Goal: Complete application form: Complete application form

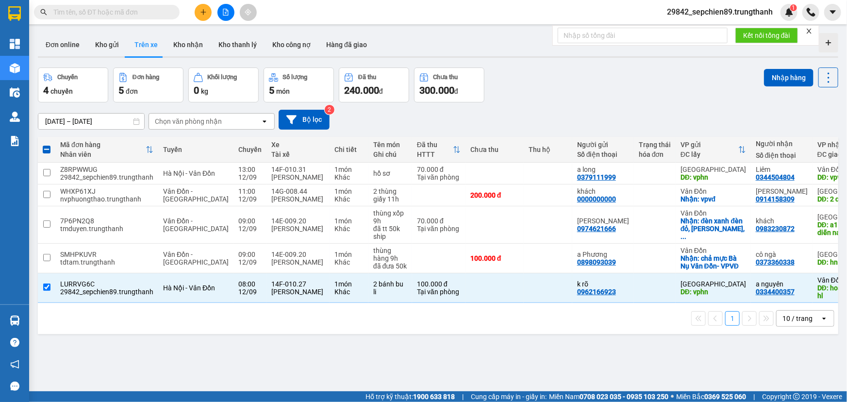
scroll to position [0, 39]
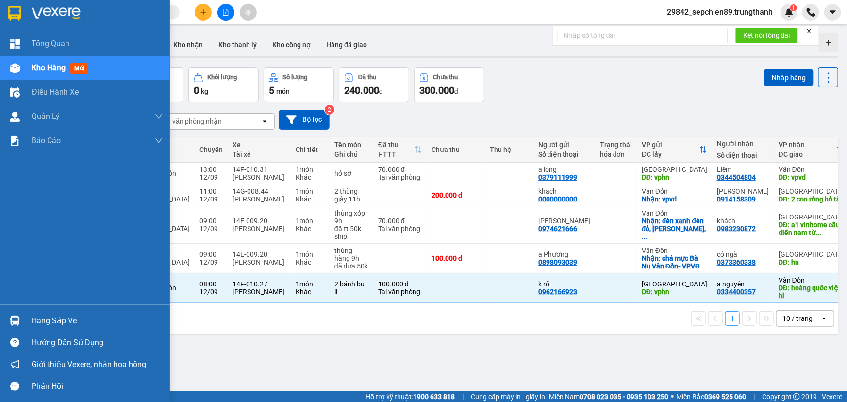
click at [53, 7] on img at bounding box center [56, 13] width 49 height 15
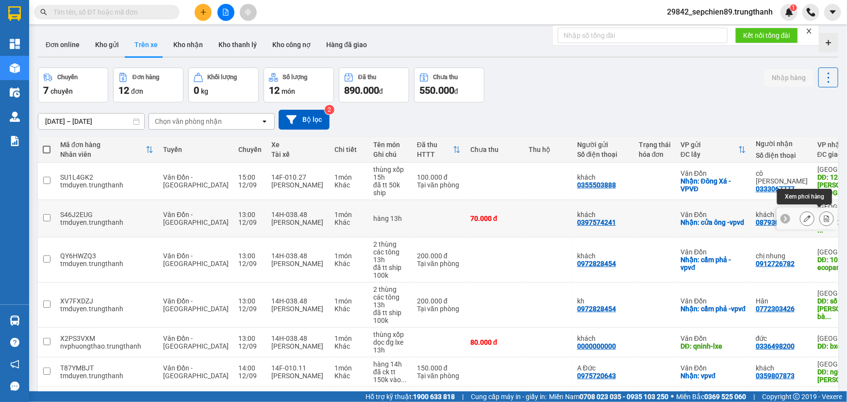
click at [823, 217] on icon at bounding box center [826, 218] width 7 height 7
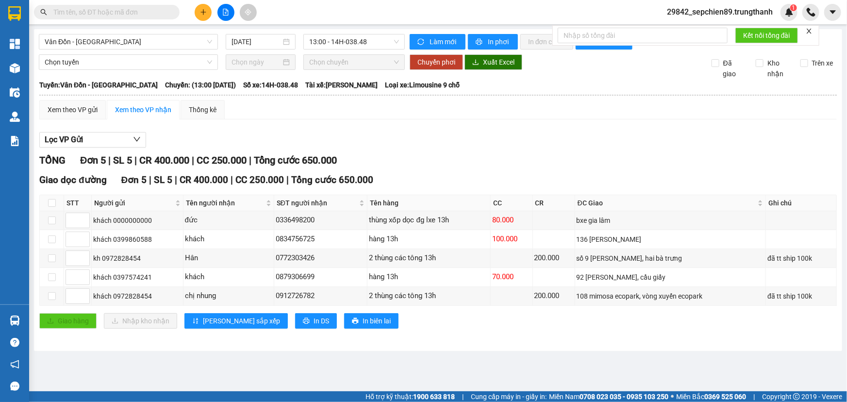
click at [205, 15] on icon "plus" at bounding box center [203, 12] width 7 height 7
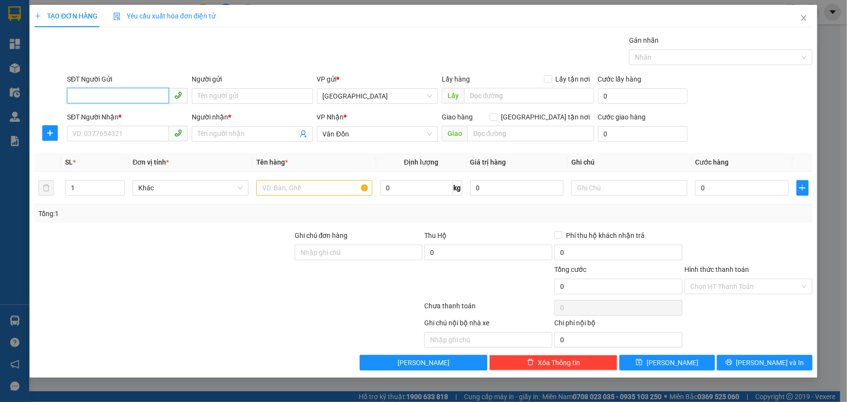
paste input "0836757575"
type input "0836757575"
click at [228, 87] on div "Người gửi" at bounding box center [252, 81] width 121 height 15
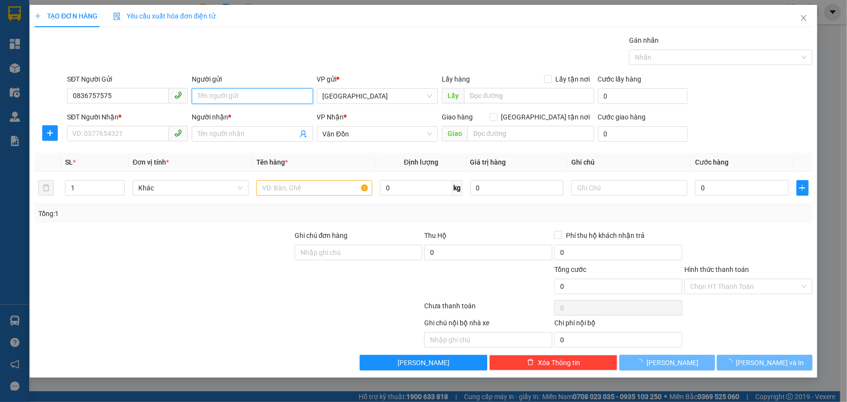
click at [228, 96] on input "Người gửi" at bounding box center [252, 96] width 121 height 16
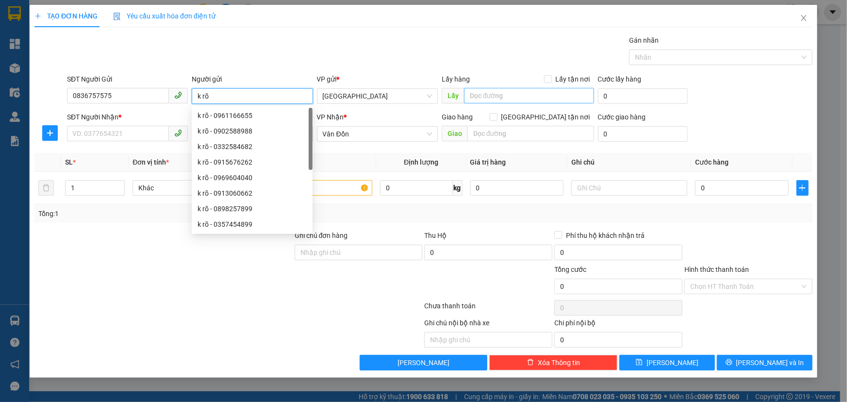
type input "k rõ"
click at [478, 94] on input "text" at bounding box center [529, 96] width 130 height 16
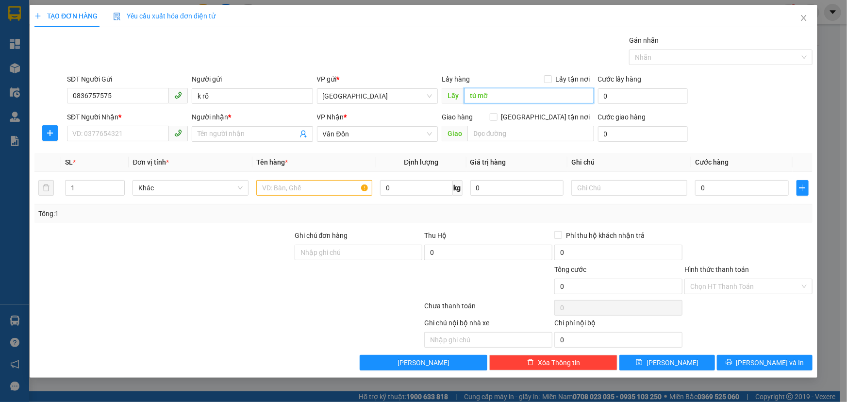
click at [99, 141] on span at bounding box center [127, 134] width 121 height 16
type input "tú mỡ"
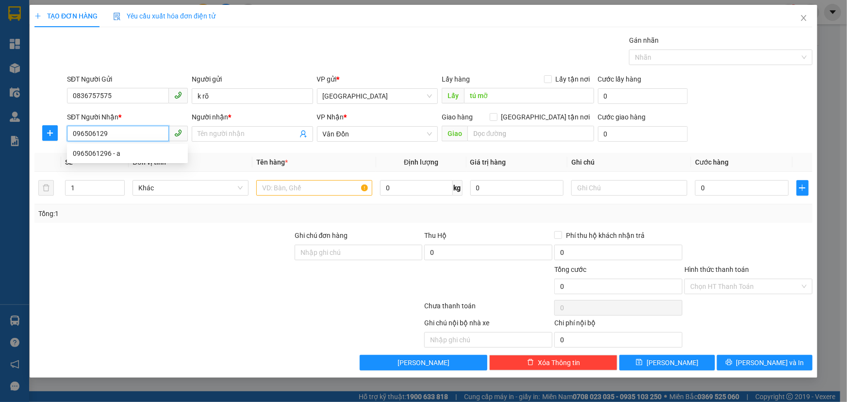
type input "0965061296"
click at [114, 159] on div "0965061296 - a" at bounding box center [127, 154] width 121 height 16
type input "a"
type input "công an tỉnh cột 8"
type input "0965061296"
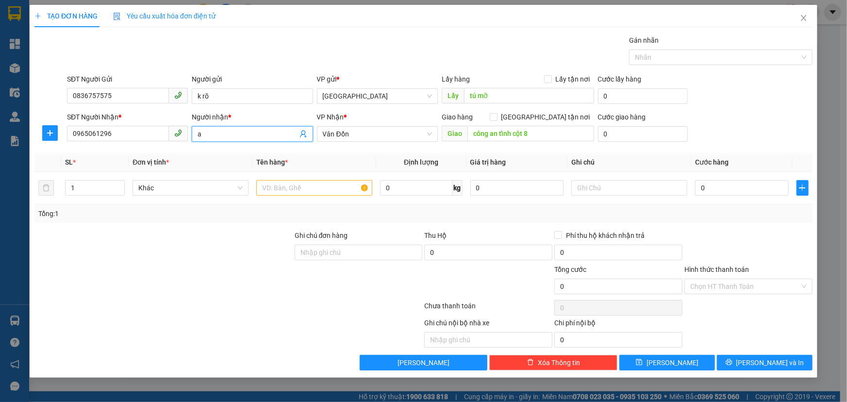
click at [212, 131] on input "a" at bounding box center [248, 134] width 100 height 11
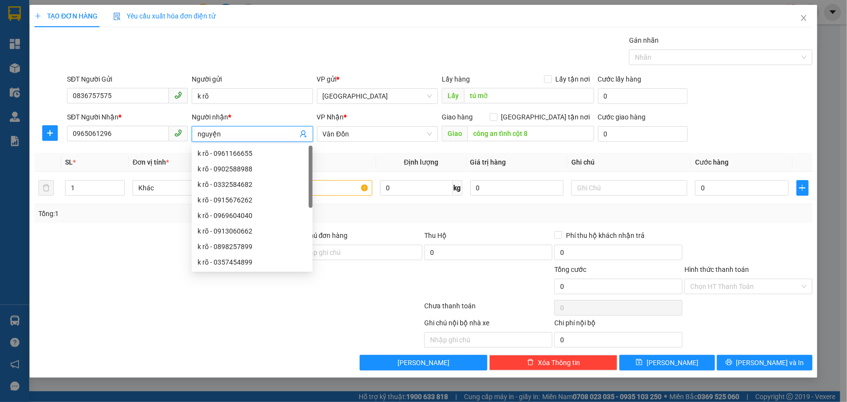
type input "nguyện"
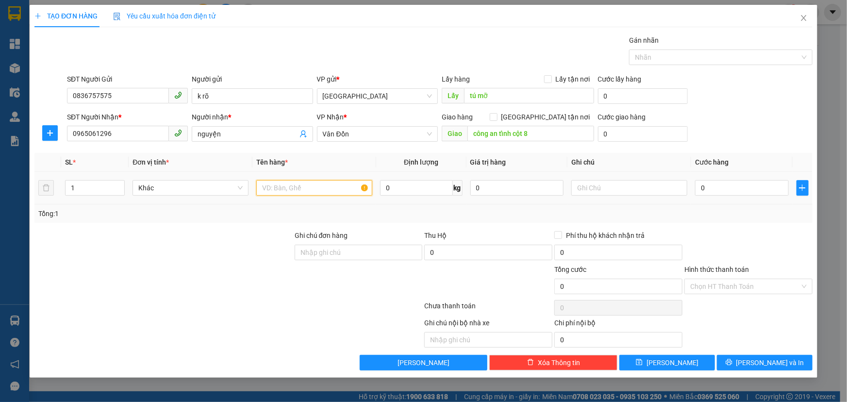
click at [290, 187] on input "text" at bounding box center [314, 188] width 116 height 16
type input "thùng giấy"
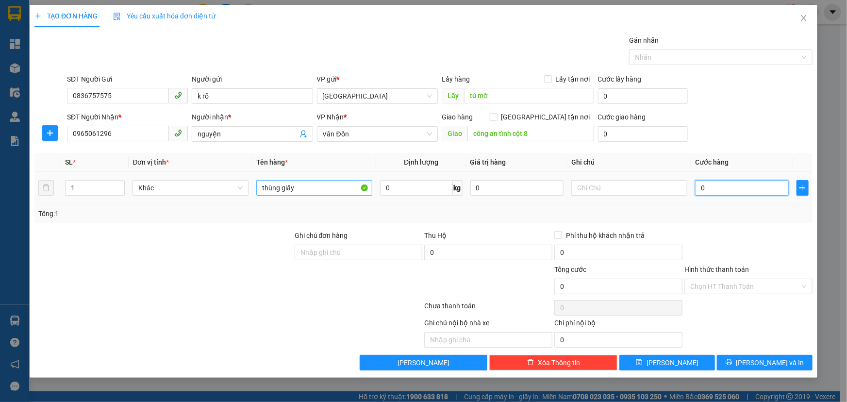
type input "1"
type input "10"
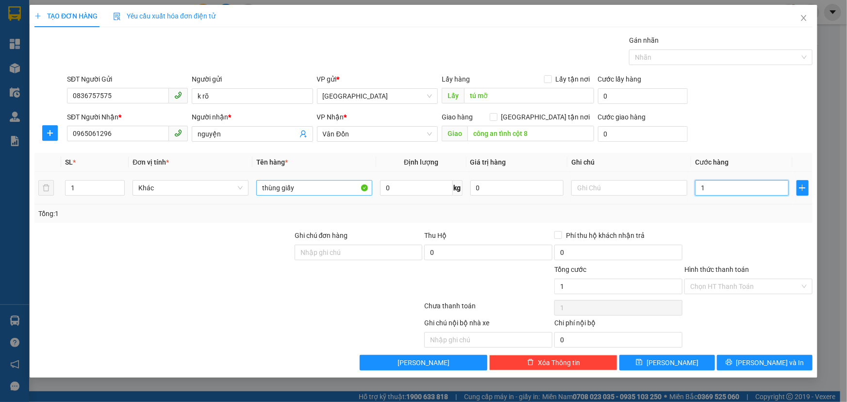
type input "10"
type input "100"
type input "1.000"
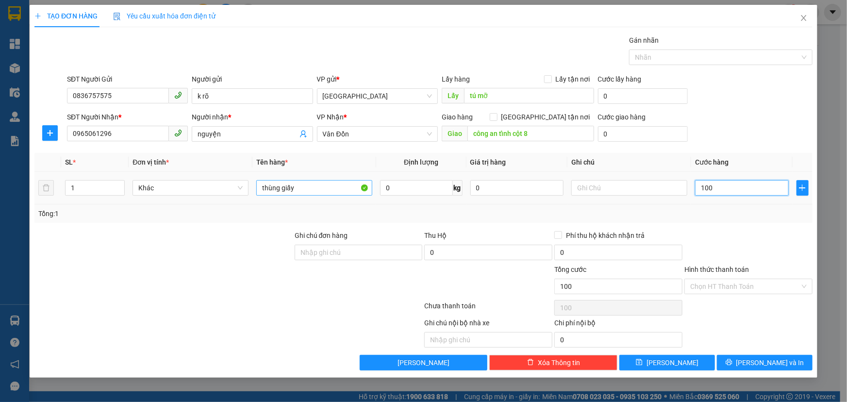
type input "1.000"
type input "10.000"
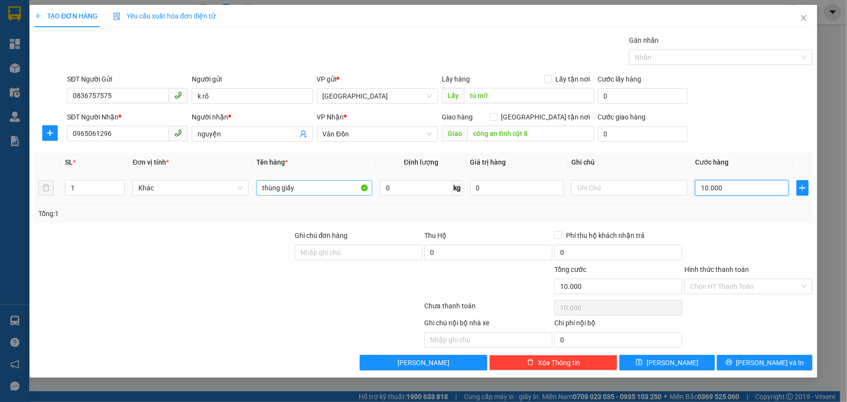
type input "100.000"
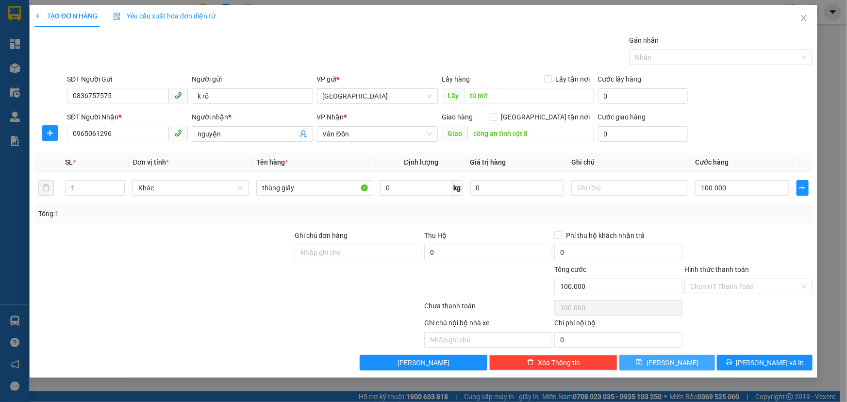
click at [673, 358] on span "[PERSON_NAME]" at bounding box center [673, 362] width 52 height 11
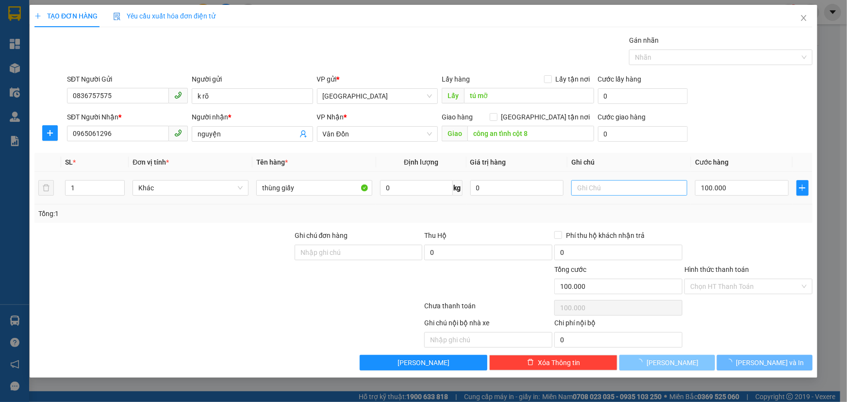
type input "0"
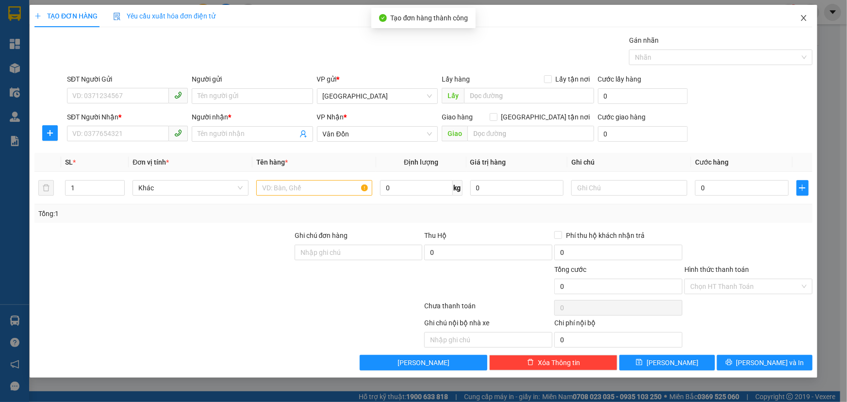
click at [801, 19] on icon "close" at bounding box center [804, 18] width 8 height 8
